Goal: Transaction & Acquisition: Subscribe to service/newsletter

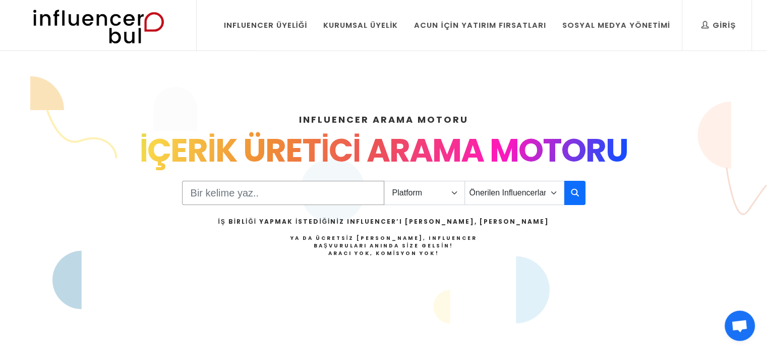
click at [270, 193] on input "Search" at bounding box center [283, 193] width 202 height 24
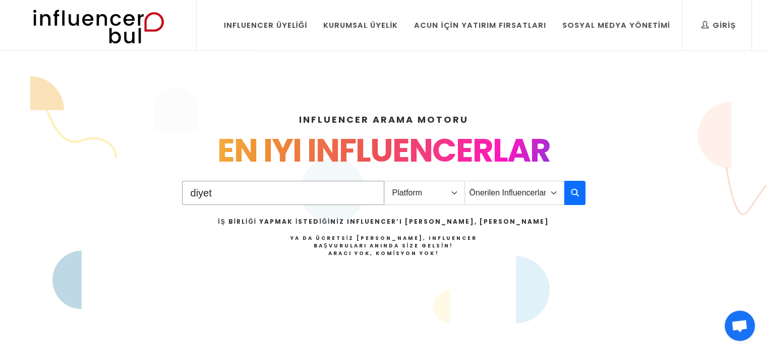
type input "diyet"
click at [425, 191] on select "Platform Instagram Facebook Youtube Tiktok Twitter Twitch" at bounding box center [424, 193] width 81 height 24
select select "1"
click at [384, 181] on select "Platform Instagram Facebook Youtube Tiktok Twitter Twitch" at bounding box center [424, 193] width 81 height 24
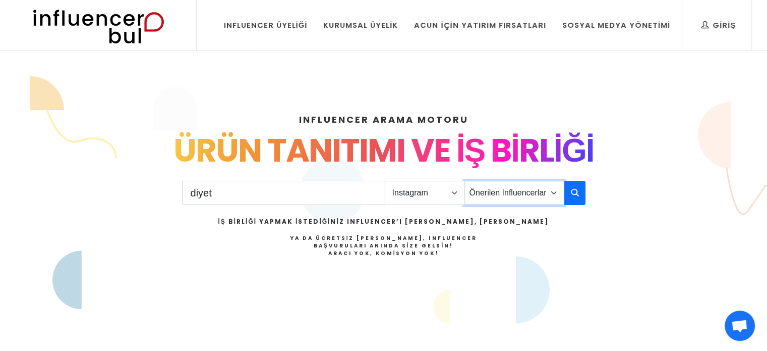
click at [505, 192] on select "Önerilen Influencerlar Aile & Çocuk & Ebeveyn Alışveriş & Giyim & Aksesuar Arab…" at bounding box center [515, 193] width 100 height 24
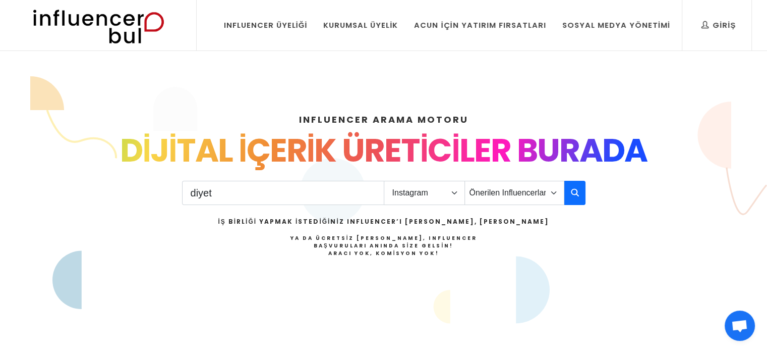
click at [633, 280] on div "INFLUENCER ARAMA MOTORU INSTAGRAM VE TIKTOK INFLUENCERLARI SOSYAL MEDYA FENOMEN…" at bounding box center [384, 217] width 666 height 258
click at [575, 187] on icon "button" at bounding box center [575, 192] width 8 height 12
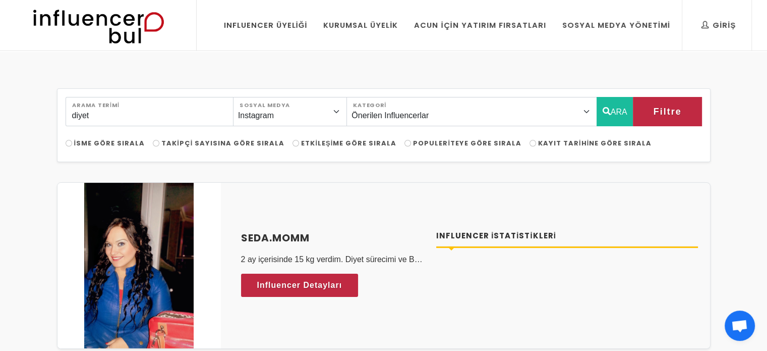
drag, startPoint x: 770, startPoint y: 27, endPoint x: 765, endPoint y: -31, distance: 58.7
click at [286, 278] on span "Influencer Detayları" at bounding box center [290, 284] width 85 height 15
click at [302, 26] on div "Influencer Üyeliği" at bounding box center [266, 25] width 84 height 11
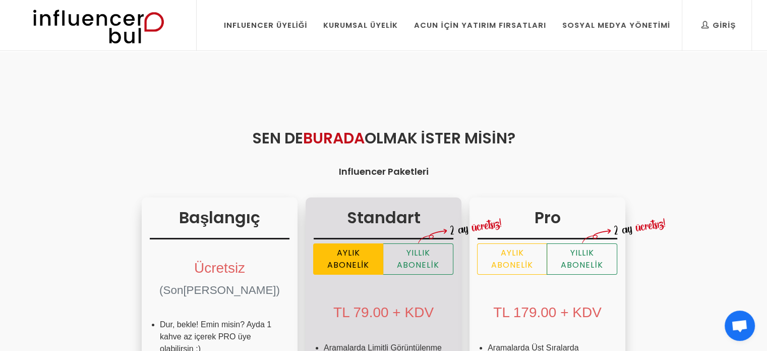
click at [313, 264] on label "Aylık Abonelik" at bounding box center [348, 258] width 70 height 31
click at [314, 250] on input "Aylık Abonelik" at bounding box center [317, 246] width 7 height 7
radio input "true"
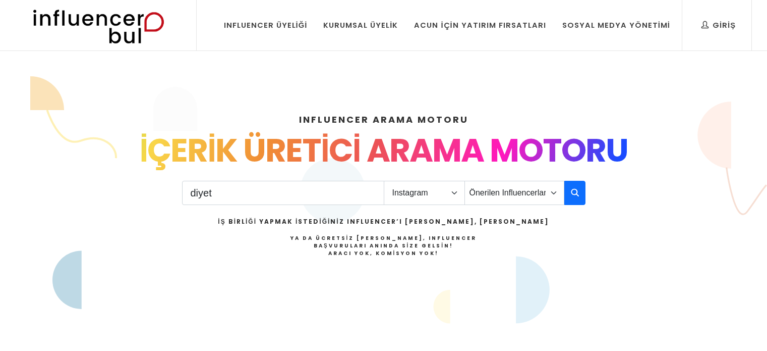
select select "1"
